Goal: Transaction & Acquisition: Purchase product/service

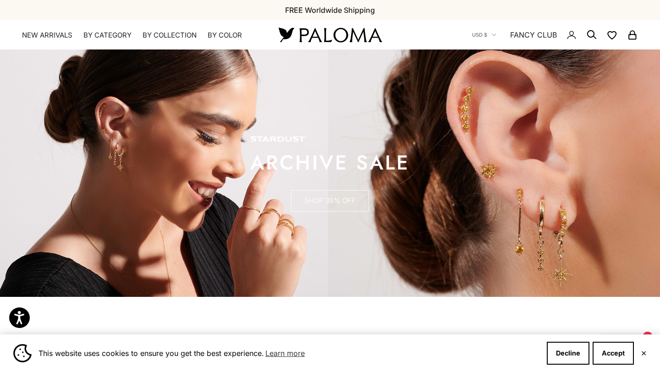
click at [344, 201] on link "SHOP 35% OFF" at bounding box center [330, 201] width 78 height 22
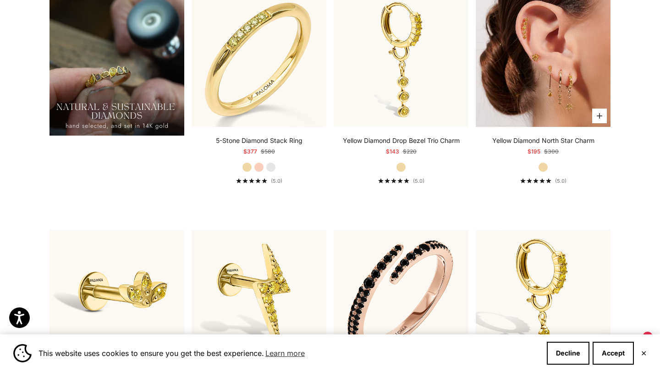
scroll to position [781, 0]
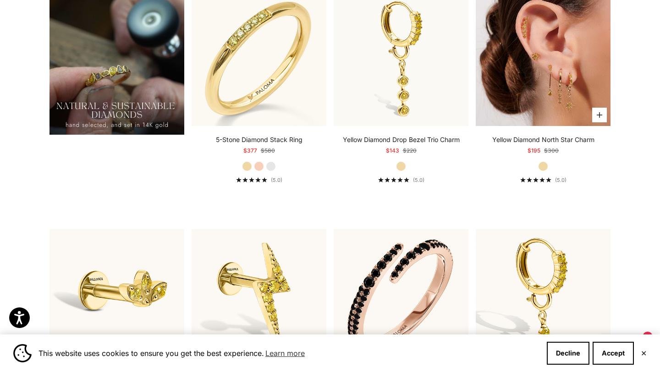
click at [527, 87] on img at bounding box center [543, 58] width 135 height 135
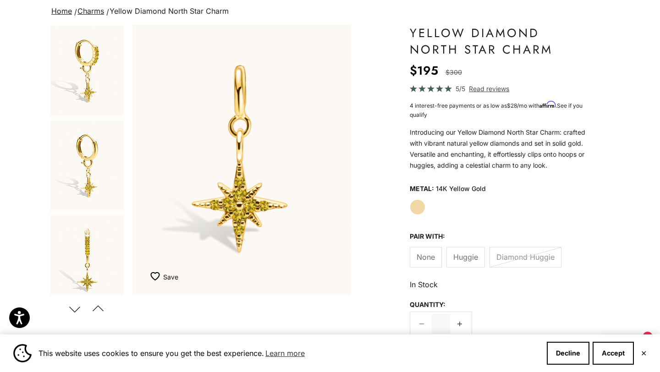
scroll to position [67, 0]
click at [426, 262] on label "None" at bounding box center [426, 256] width 32 height 21
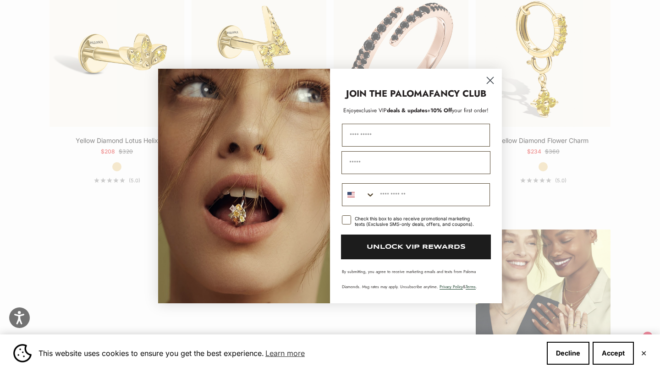
scroll to position [1024, 0]
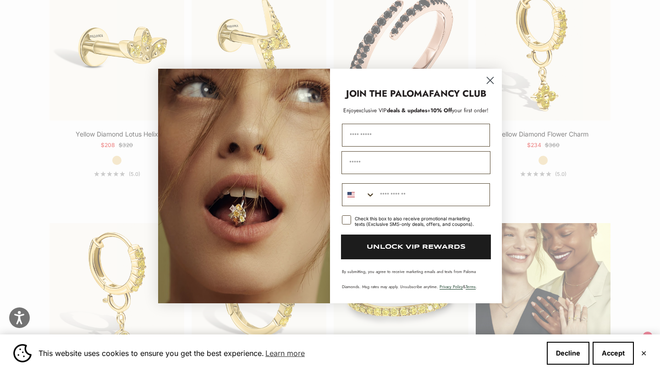
click at [493, 80] on circle "Close dialog" at bounding box center [490, 80] width 15 height 15
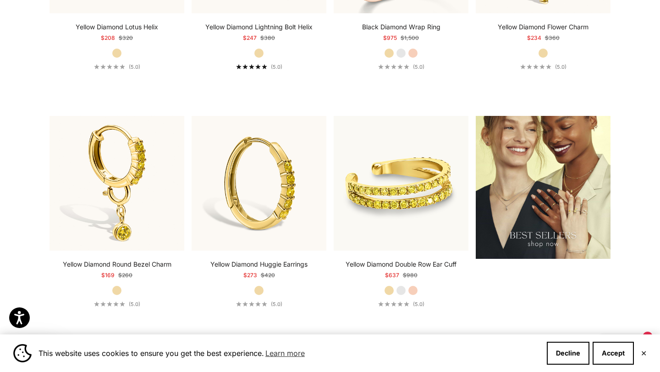
scroll to position [1135, 0]
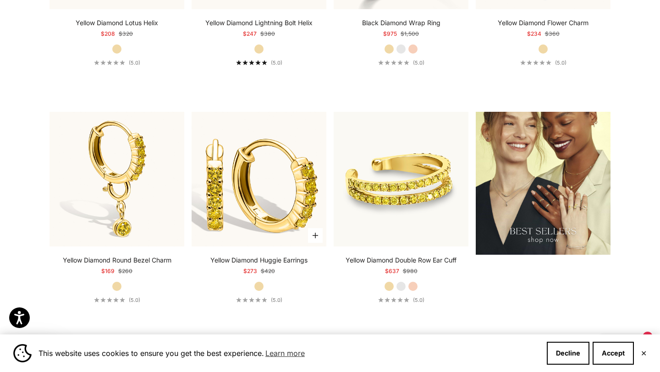
click at [252, 205] on img at bounding box center [259, 179] width 135 height 135
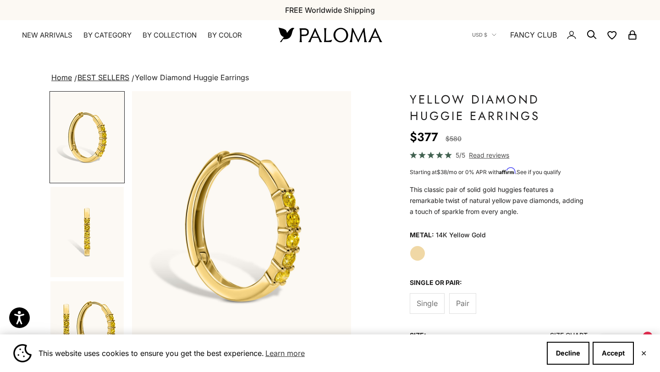
click at [460, 304] on span "Pair" at bounding box center [462, 304] width 13 height 12
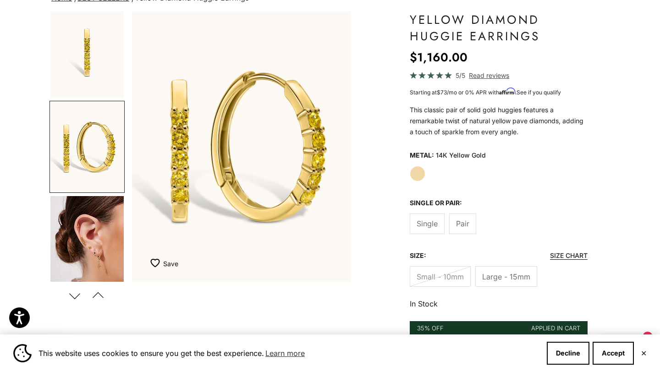
scroll to position [82, 0]
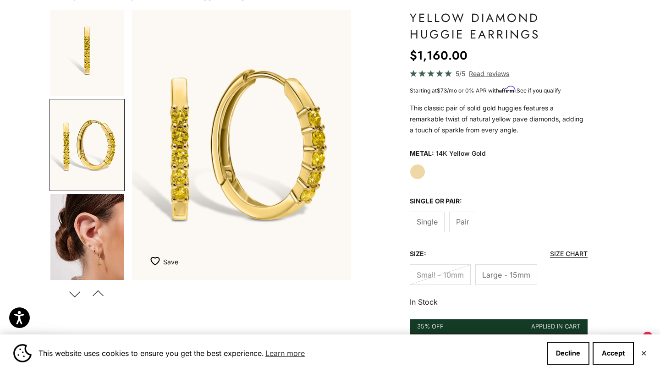
click at [85, 227] on img "Go to item 4" at bounding box center [86, 239] width 73 height 91
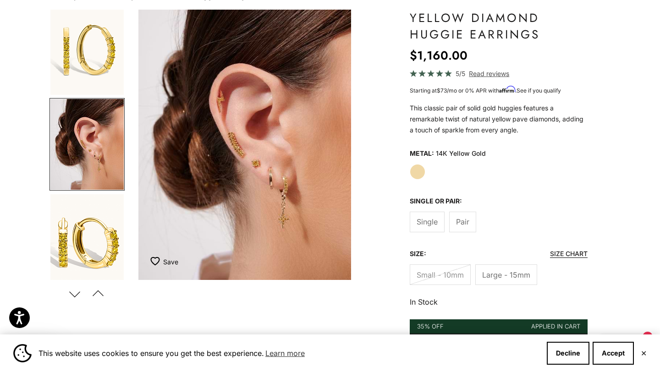
scroll to position [0, 690]
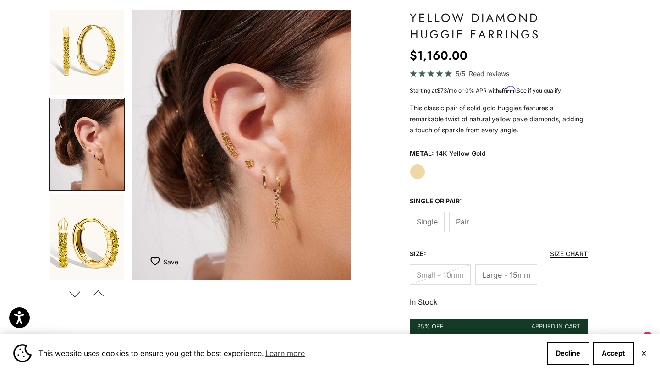
click at [415, 275] on label "Small - 10mm" at bounding box center [440, 275] width 61 height 21
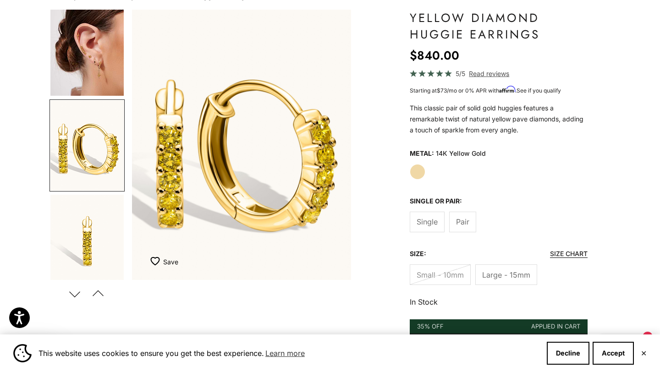
scroll to position [290, 0]
click at [101, 142] on img "Go to item 5" at bounding box center [86, 145] width 73 height 90
click at [116, 46] on img "Go to item 4" at bounding box center [86, 49] width 73 height 91
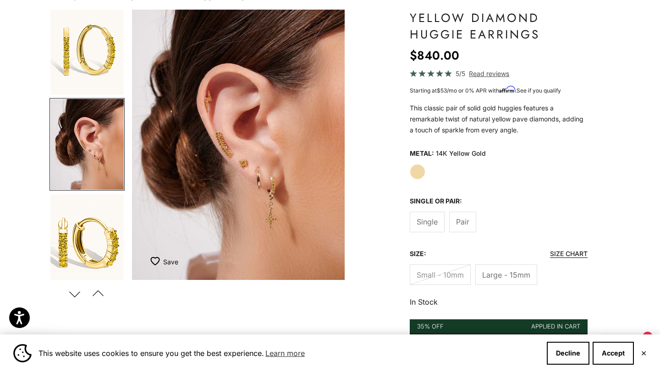
scroll to position [0, 690]
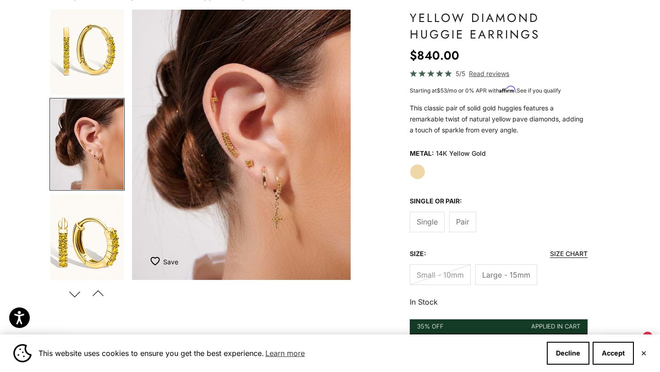
click at [496, 276] on span "Large - 15mm" at bounding box center [506, 275] width 48 height 12
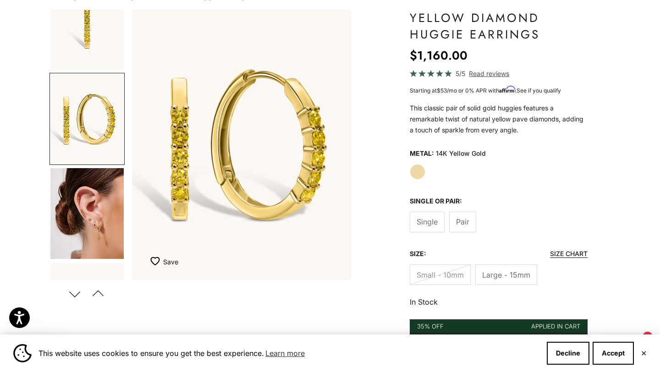
scroll to position [100, 0]
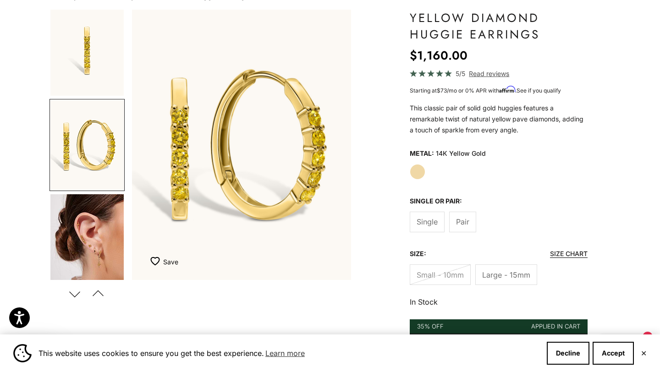
click at [88, 254] on img "Go to item 4" at bounding box center [86, 239] width 73 height 91
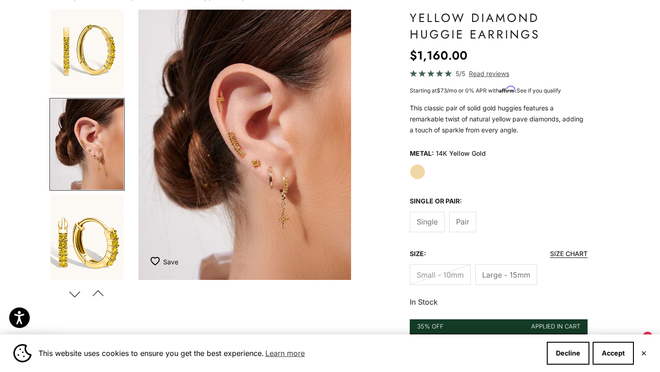
scroll to position [0, 690]
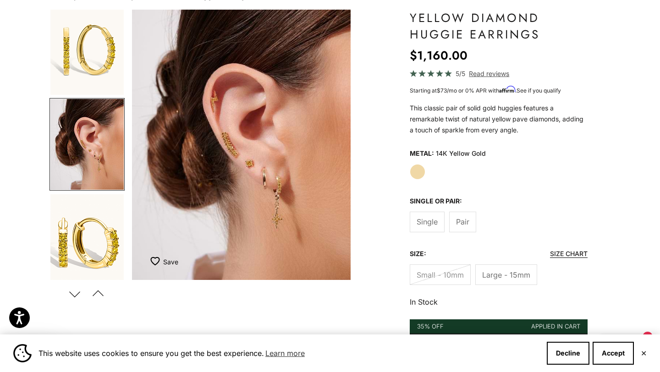
click at [428, 223] on span "Single" at bounding box center [427, 222] width 21 height 12
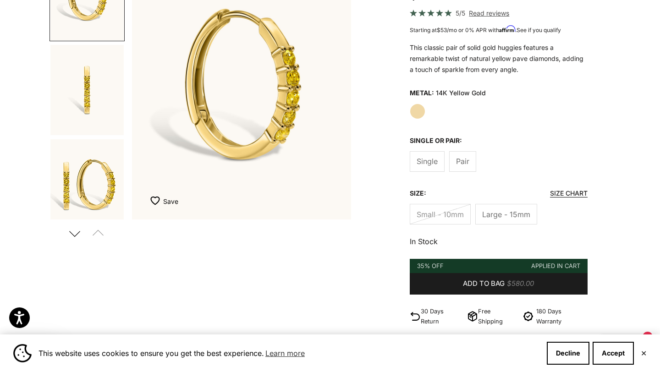
scroll to position [108, 0]
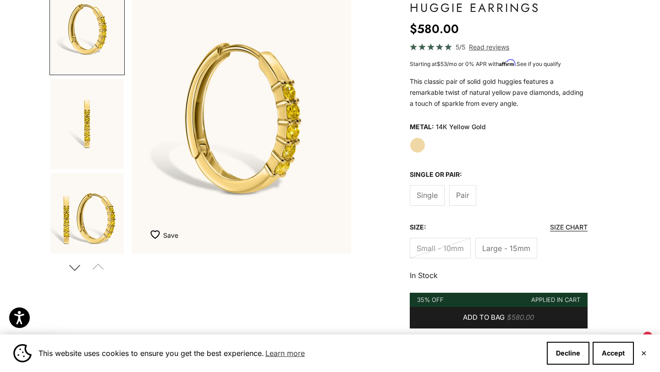
click at [503, 253] on span "Large - 15mm" at bounding box center [506, 249] width 48 height 12
click at [507, 247] on span "Large - 15mm" at bounding box center [506, 249] width 48 height 12
click at [463, 197] on span "Pair" at bounding box center [462, 195] width 13 height 12
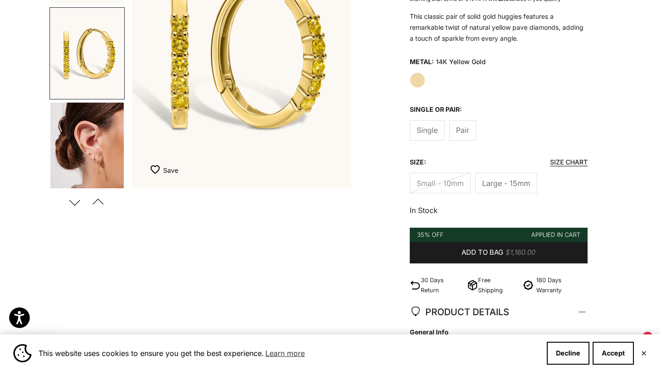
scroll to position [175, 0]
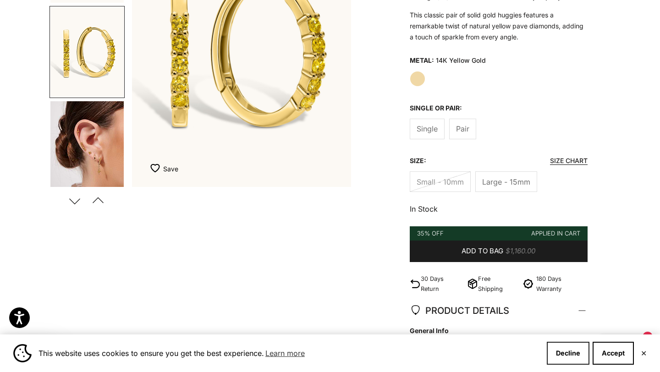
click at [574, 360] on button "Decline" at bounding box center [568, 353] width 43 height 23
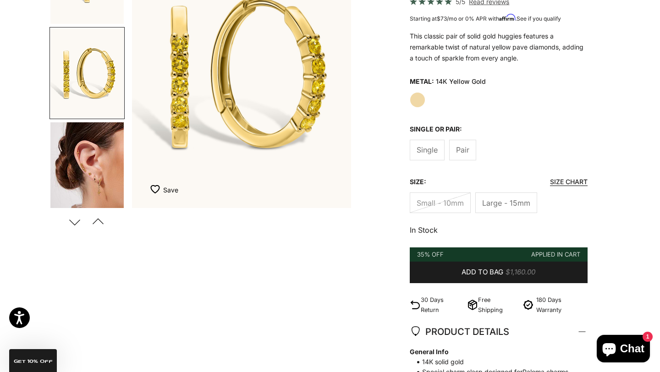
scroll to position [156, 0]
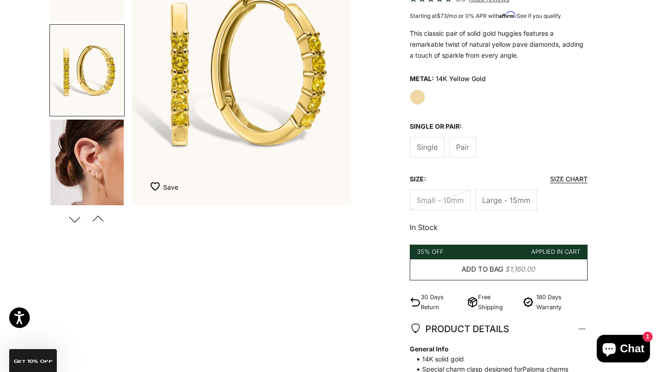
click at [506, 269] on span "$1,160.00" at bounding box center [521, 269] width 30 height 11
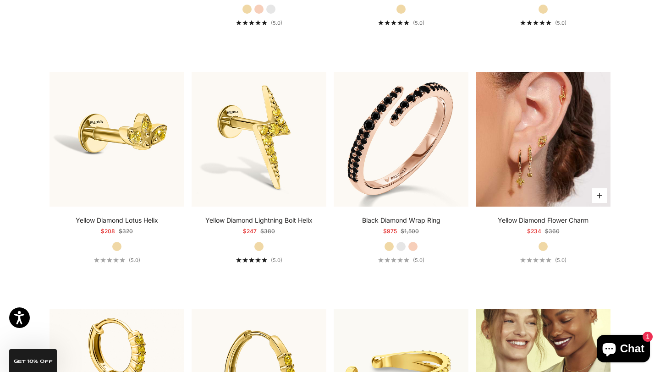
scroll to position [938, 0]
click at [548, 166] on img at bounding box center [543, 139] width 135 height 135
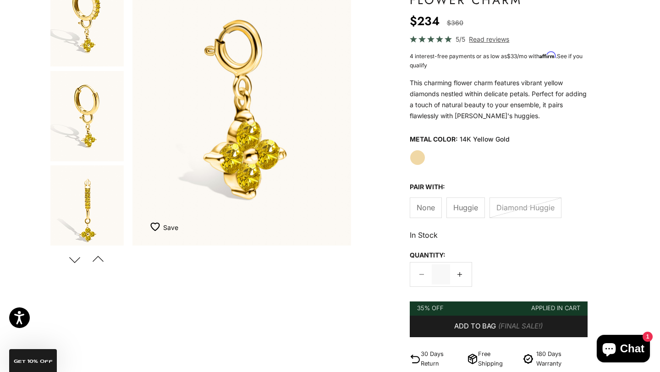
scroll to position [135, 0]
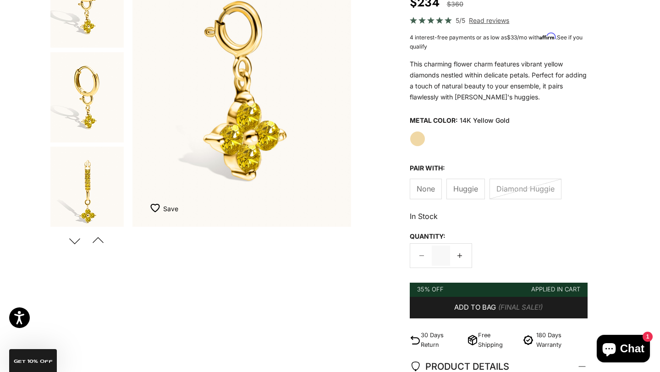
click at [469, 190] on span "Huggie" at bounding box center [466, 189] width 25 height 12
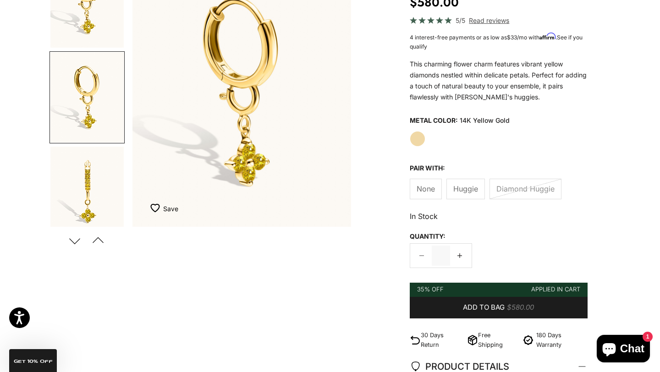
scroll to position [5, 0]
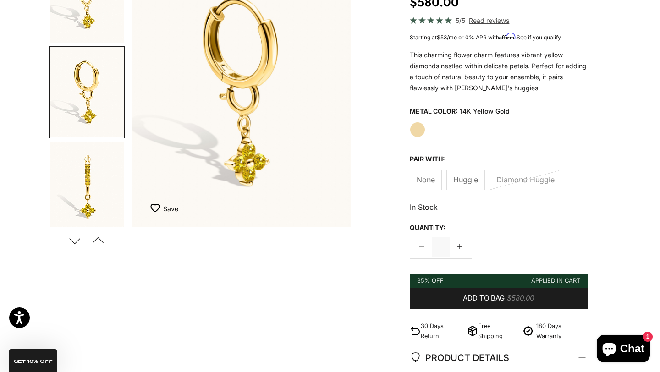
click at [426, 182] on span "None" at bounding box center [426, 180] width 18 height 12
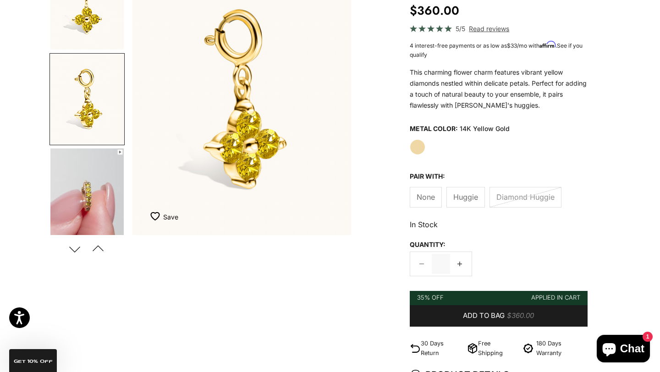
scroll to position [137, 0]
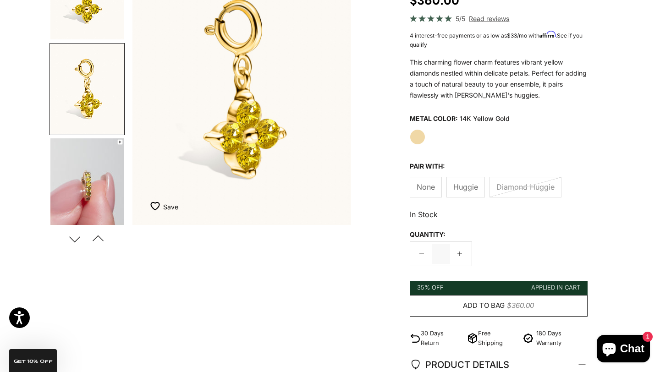
click at [463, 306] on span "Add to bag" at bounding box center [484, 305] width 42 height 11
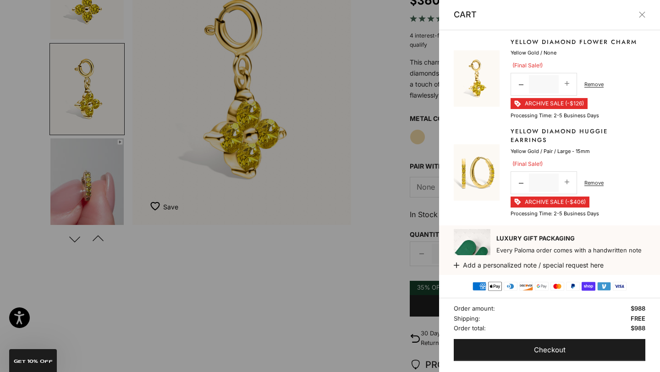
click at [357, 276] on div at bounding box center [330, 186] width 660 height 372
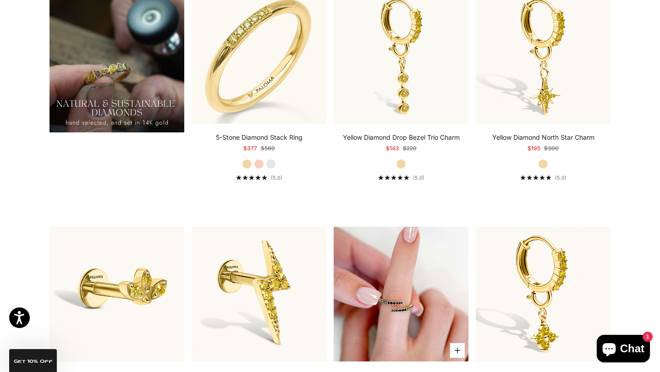
scroll to position [750, 0]
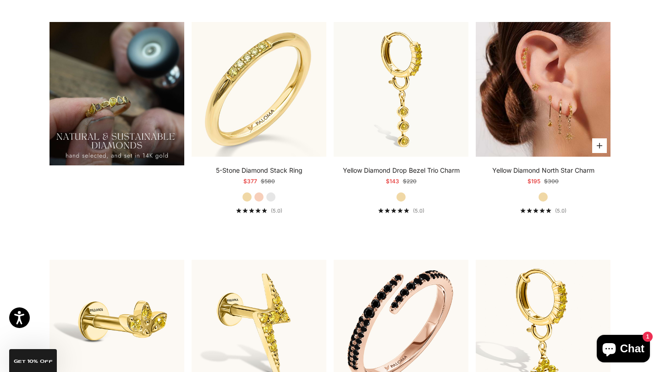
click at [562, 120] on img at bounding box center [543, 89] width 135 height 135
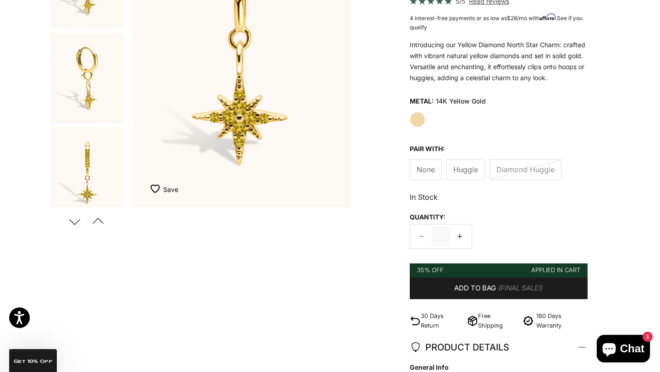
scroll to position [163, 0]
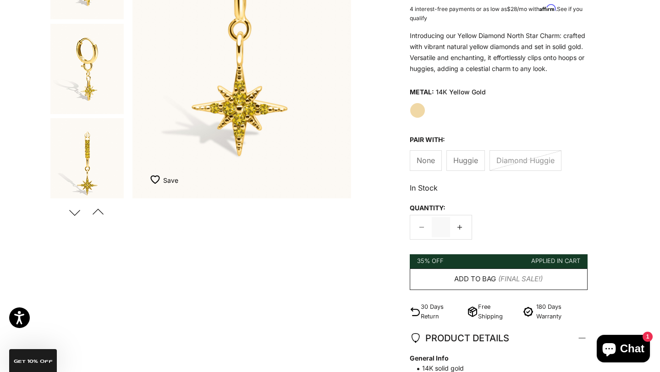
click at [467, 279] on span "Add to bag" at bounding box center [475, 279] width 42 height 11
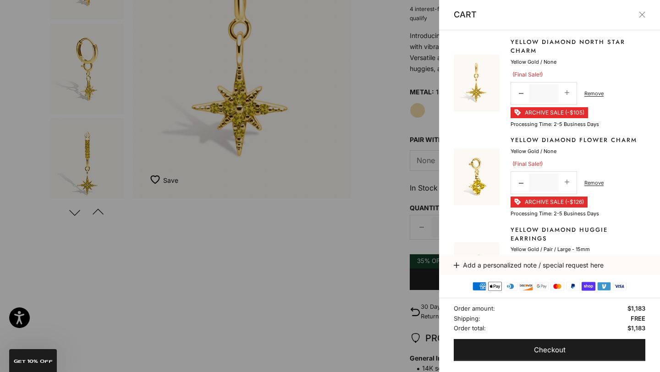
click at [334, 226] on div at bounding box center [330, 186] width 660 height 372
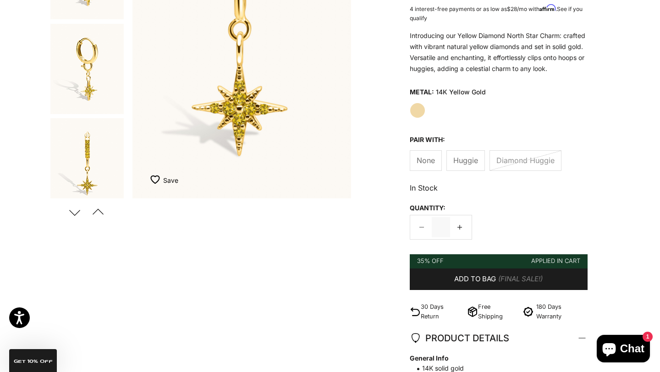
scroll to position [0, 0]
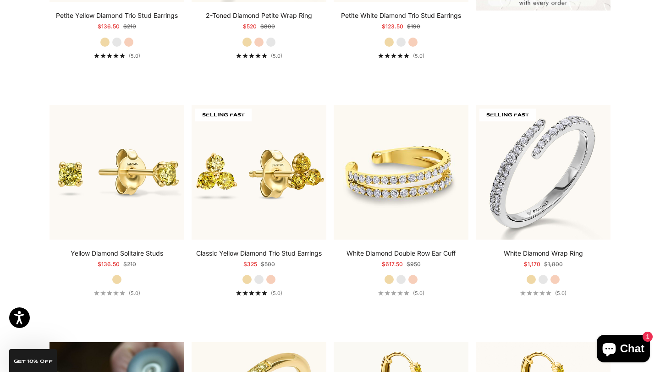
scroll to position [419, 0]
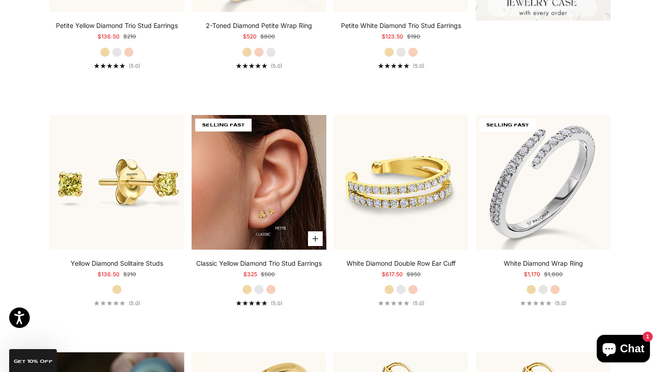
click at [253, 177] on img at bounding box center [259, 182] width 135 height 135
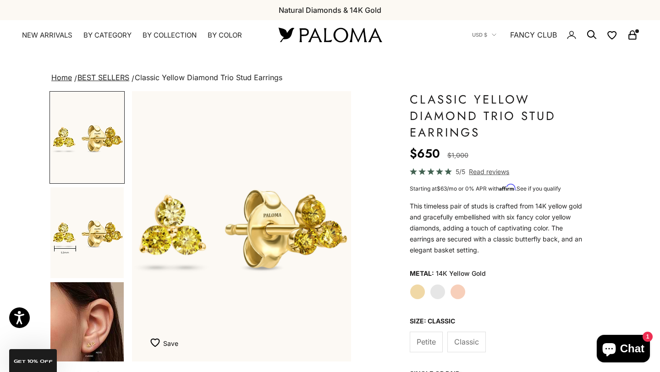
click at [417, 340] on span "Petite" at bounding box center [426, 342] width 19 height 12
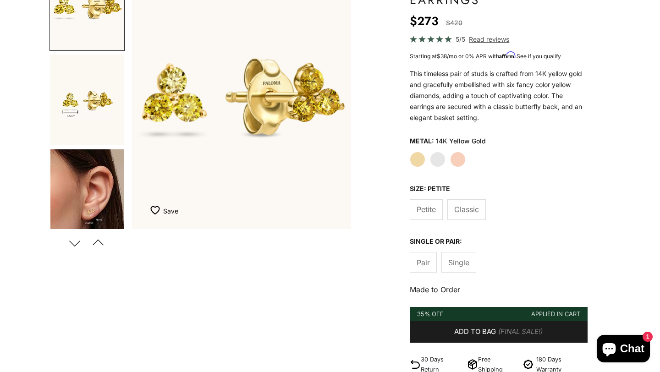
scroll to position [135, 0]
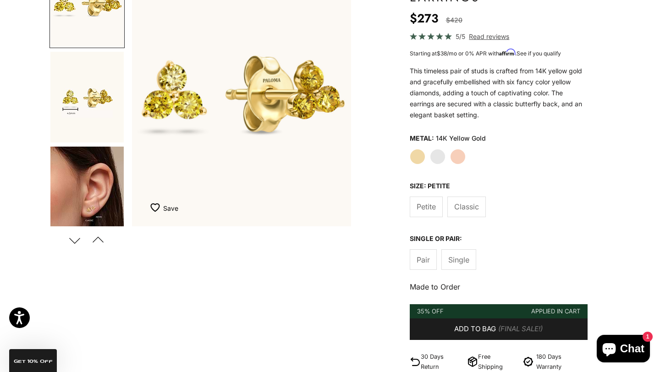
click at [429, 260] on span "Pair" at bounding box center [423, 260] width 13 height 12
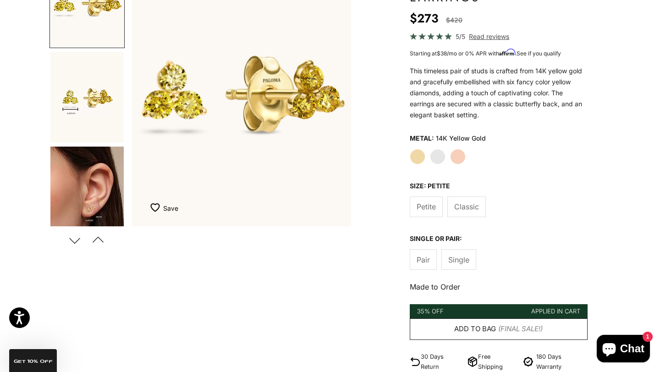
click at [454, 327] on span "Add to bag" at bounding box center [475, 329] width 42 height 11
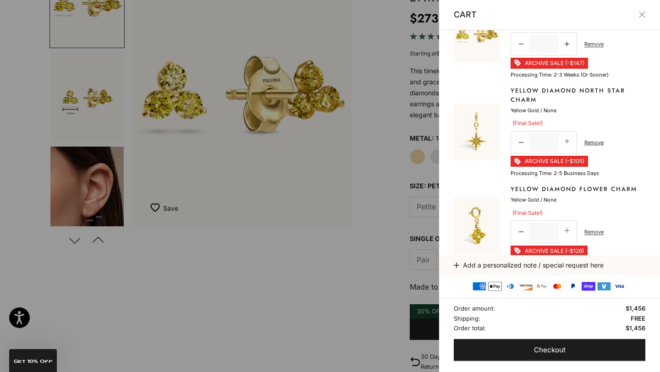
scroll to position [47, 0]
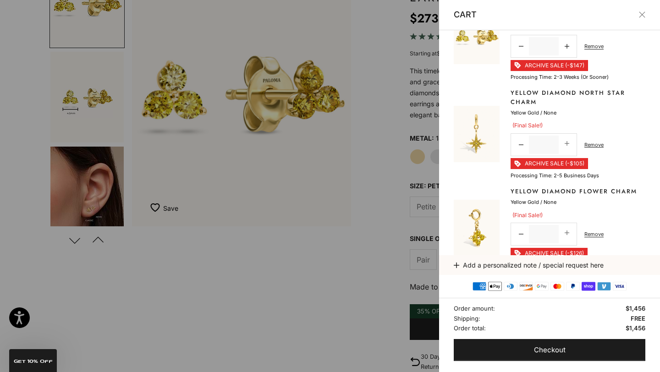
click at [276, 265] on div at bounding box center [330, 186] width 660 height 372
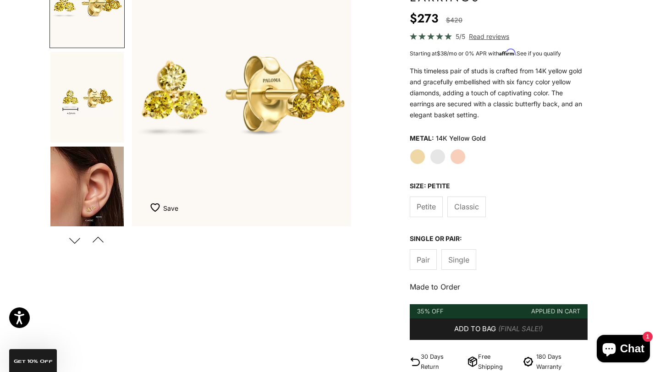
scroll to position [0, 0]
